Goal: Find contact information: Find contact information

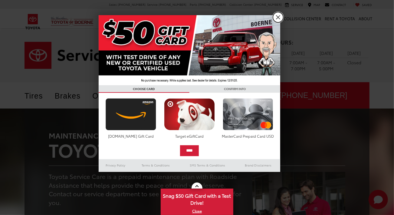
click at [279, 20] on link "X" at bounding box center [278, 17] width 10 height 10
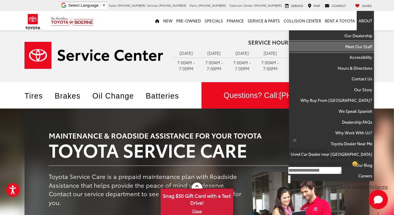
drag, startPoint x: 359, startPoint y: 46, endPoint x: 295, endPoint y: 35, distance: 65.2
click at [359, 46] on link "Meet Our Staff" at bounding box center [331, 46] width 85 height 11
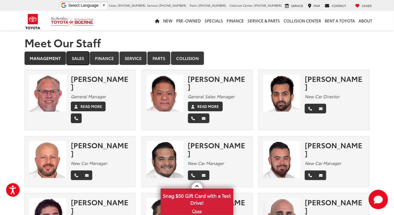
click at [74, 59] on link "Sales" at bounding box center [78, 57] width 23 height 13
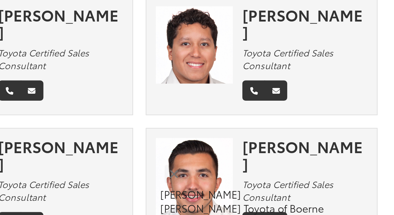
scroll to position [318, 0]
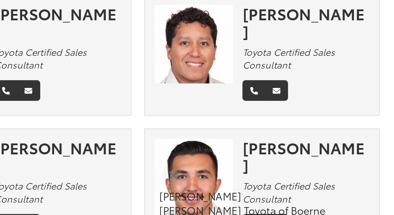
click at [337, 142] on em "Toyota Certified Sales Consultant" at bounding box center [327, 148] width 44 height 12
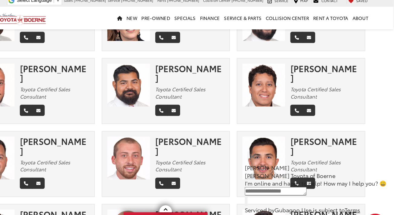
click at [286, 123] on img at bounding box center [281, 141] width 37 height 37
click at [323, 123] on div "[PERSON_NAME] Toyota Certified Sales Consultant" at bounding box center [337, 146] width 64 height 47
click at [309, 162] on icon "Phone" at bounding box center [311, 164] width 4 height 4
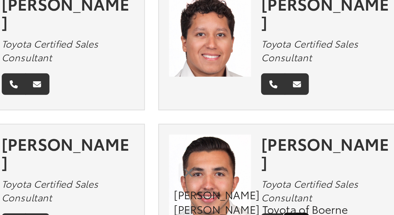
click at [319, 162] on icon "Email" at bounding box center [321, 164] width 4 height 4
click at [339, 123] on div "[PERSON_NAME] Toyota Certified Sales Consultant" at bounding box center [337, 146] width 64 height 47
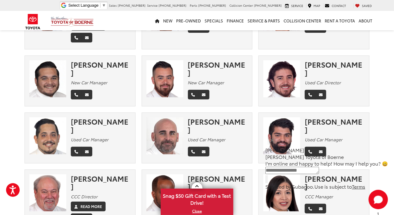
scroll to position [0, 0]
